Goal: Information Seeking & Learning: Learn about a topic

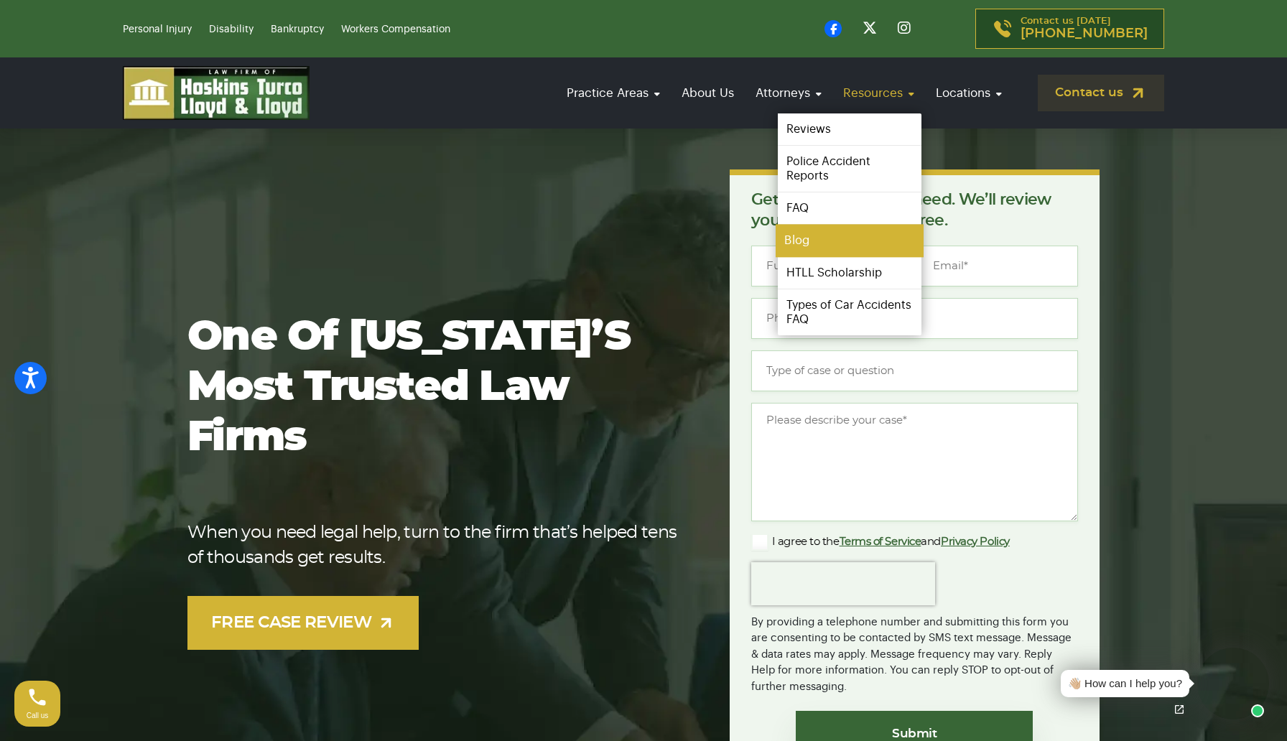
click at [813, 233] on link "Blog" at bounding box center [850, 241] width 148 height 32
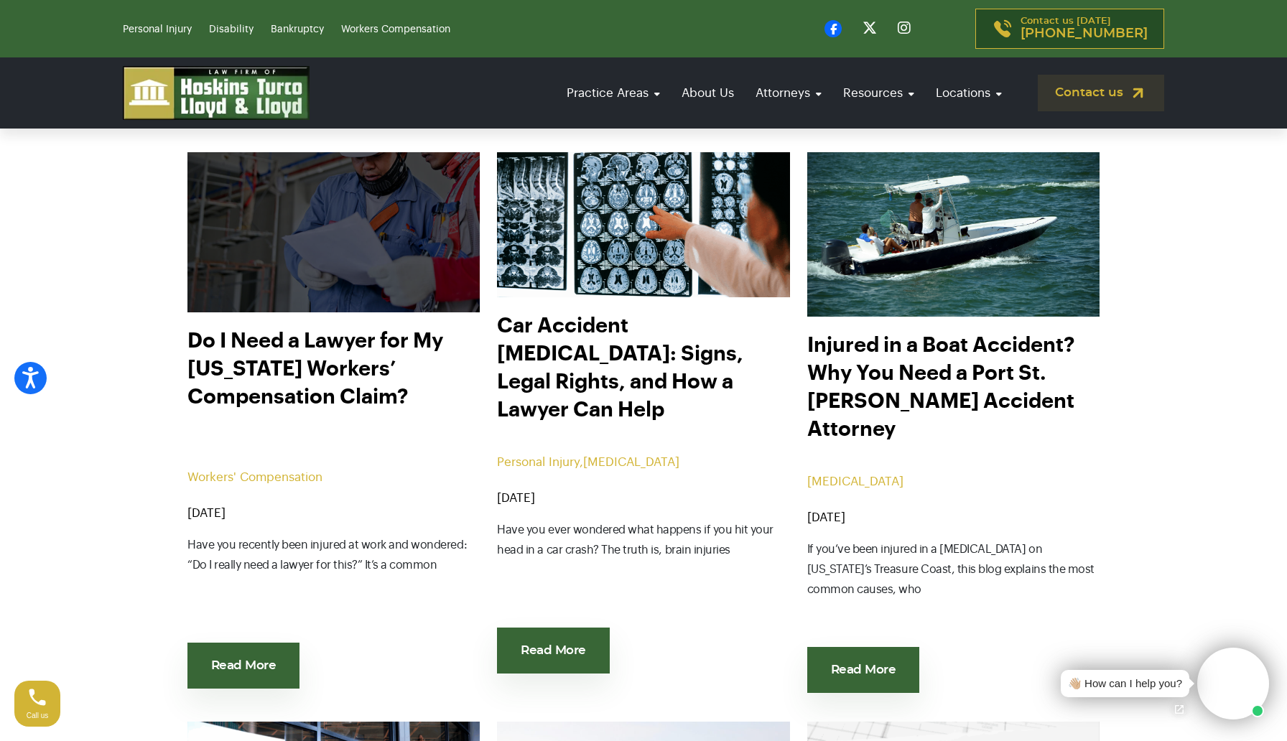
scroll to position [438, 0]
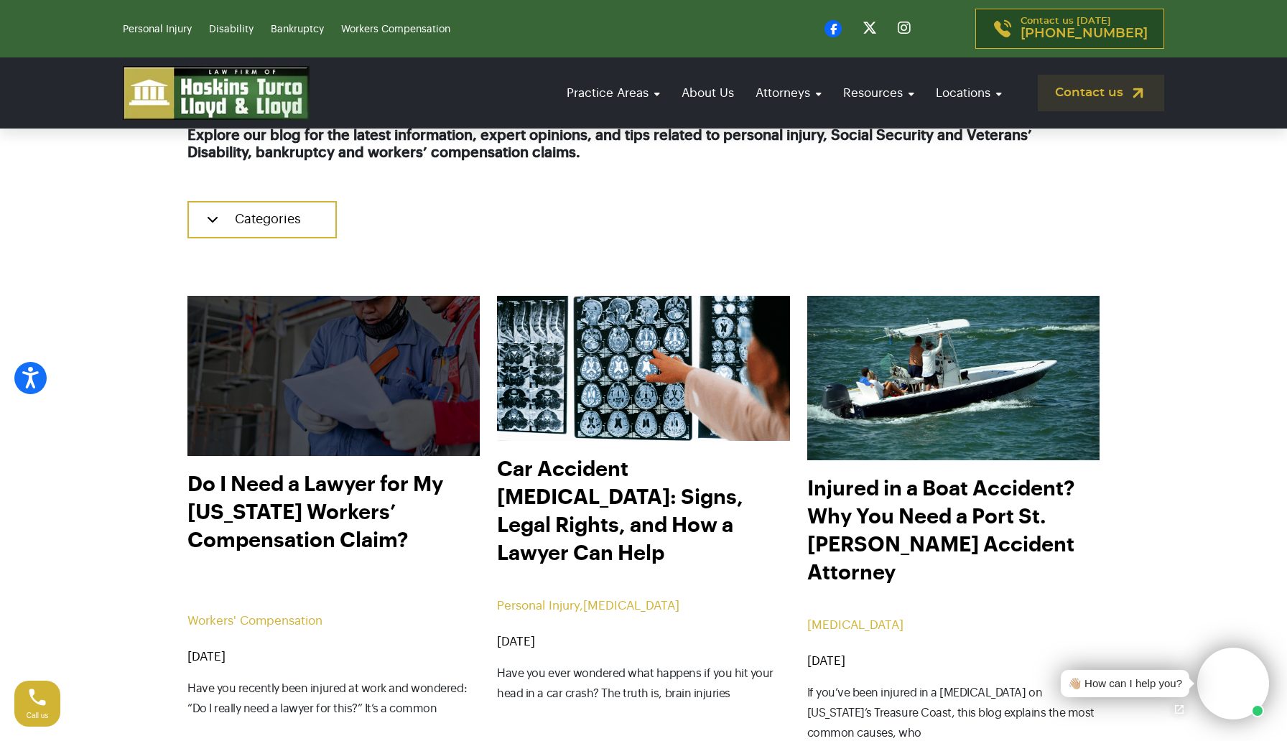
click at [365, 389] on img at bounding box center [334, 376] width 322 height 176
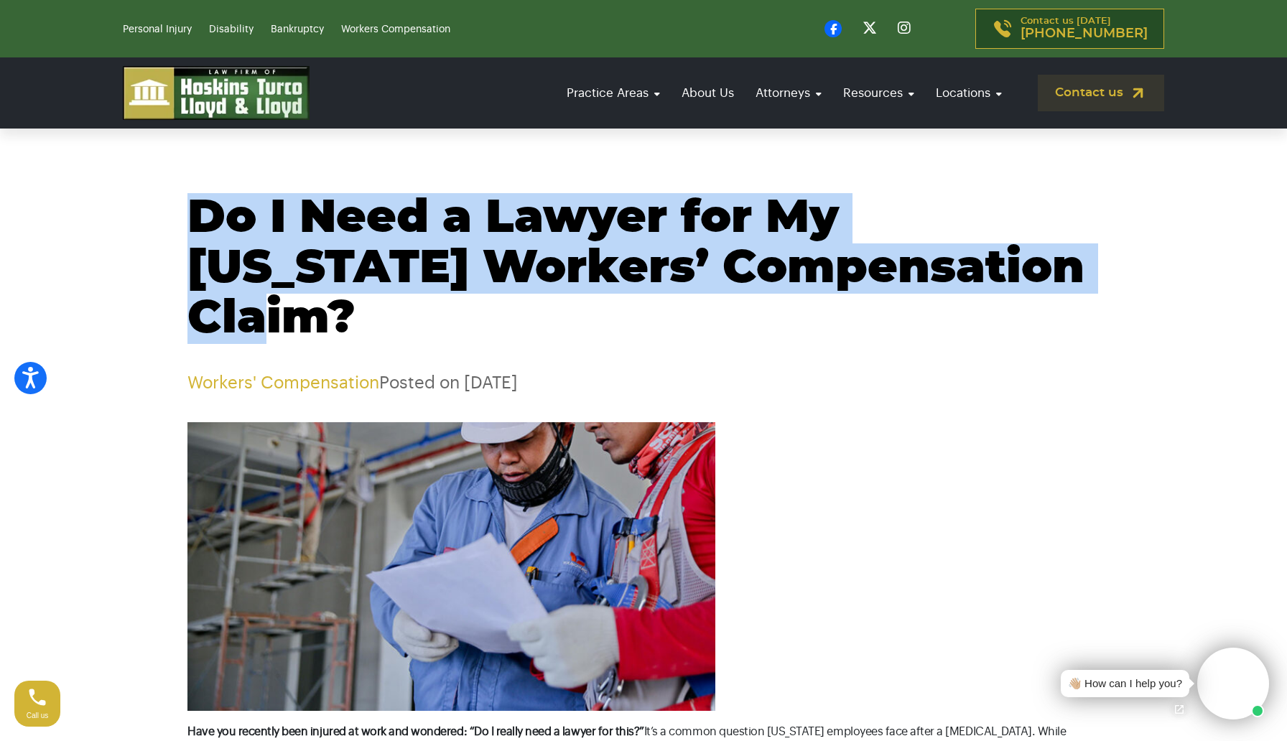
drag, startPoint x: 205, startPoint y: 209, endPoint x: 983, endPoint y: 263, distance: 779.2
click at [983, 263] on h1 "Do I Need a Lawyer for My [US_STATE] Workers’ Compensation Claim?" at bounding box center [644, 268] width 912 height 151
copy h1 "Do I Need a Lawyer for My [US_STATE] Workers’ Compensation Claim?"
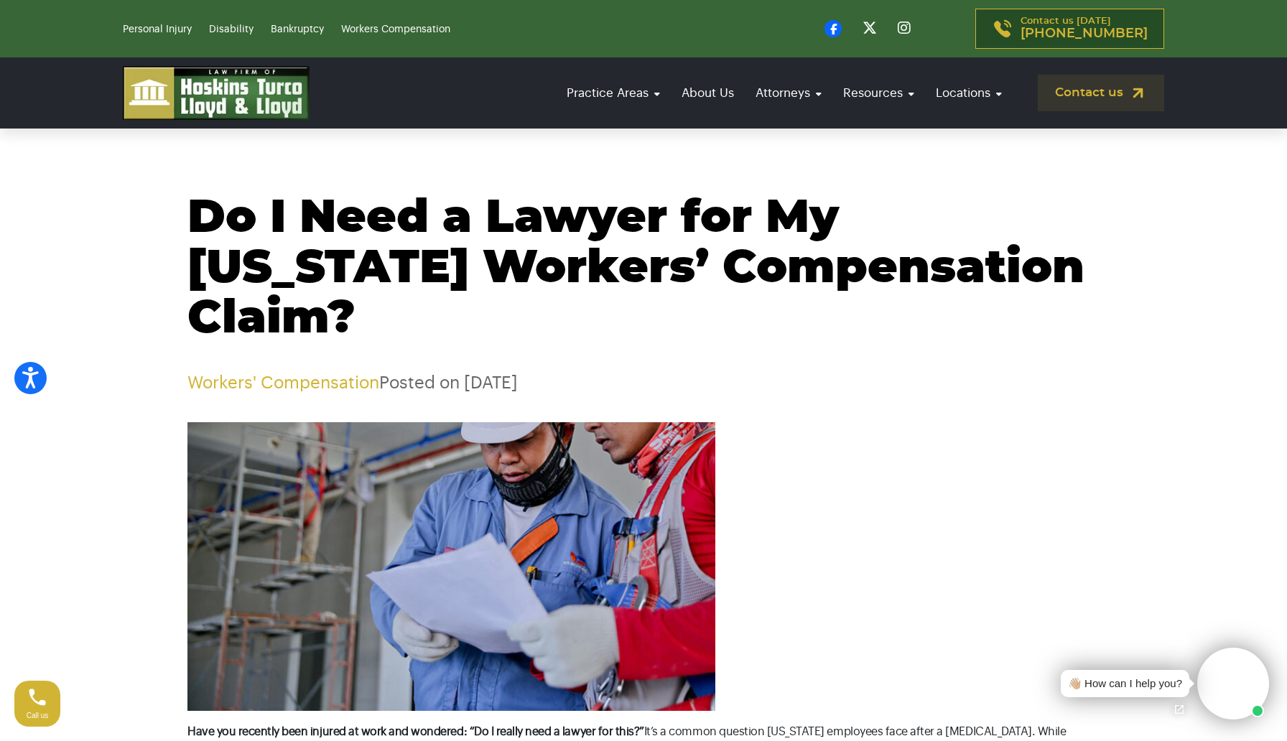
click at [931, 305] on div "Do I Need a Lawyer for My Florida Workers’ Compensation Claim? Workers' Compens…" at bounding box center [644, 293] width 948 height 200
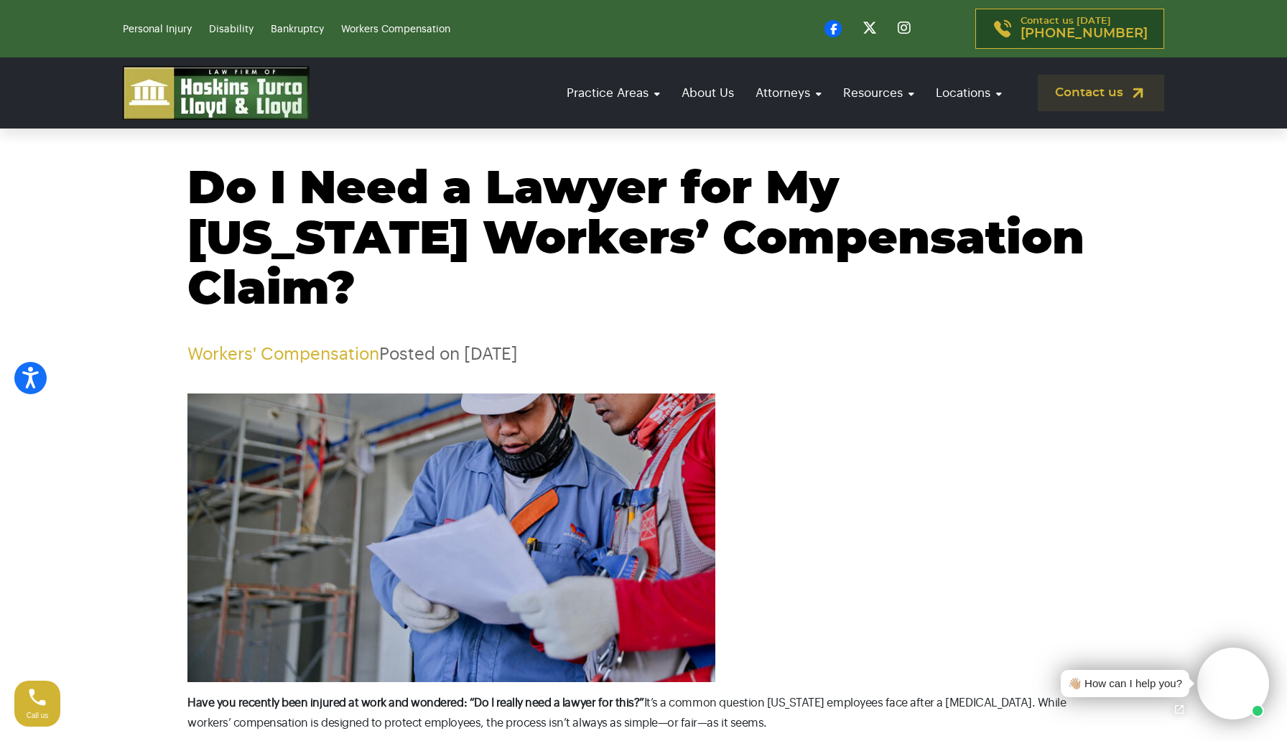
scroll to position [60, 0]
